Goal: Information Seeking & Learning: Check status

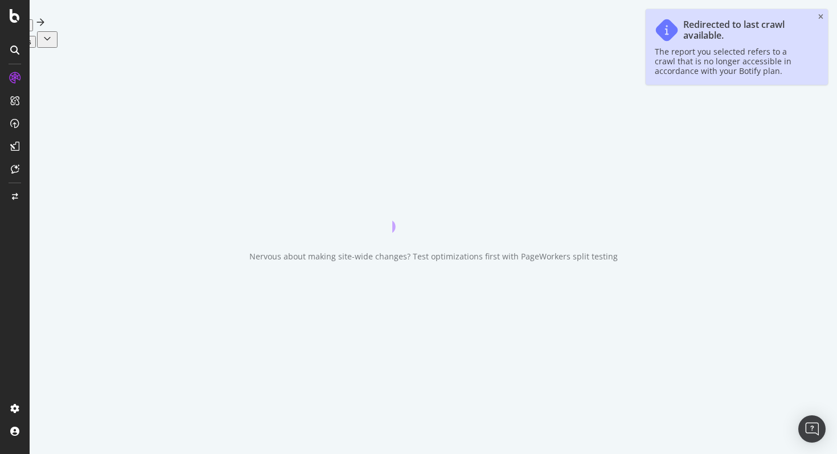
click at [13, 10] on \(Stroke\) "button" at bounding box center [10, 7] width 6 height 6
click at [823, 17] on icon "close toast" at bounding box center [820, 17] width 5 height 7
